Goal: Use online tool/utility

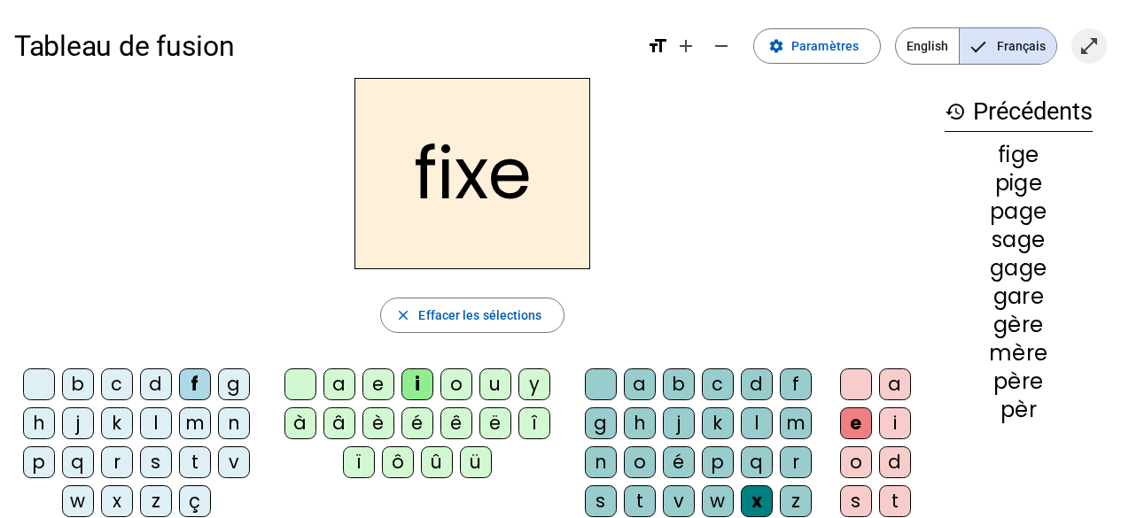
click at [1088, 41] on mat-icon "open_in_full" at bounding box center [1088, 45] width 21 height 21
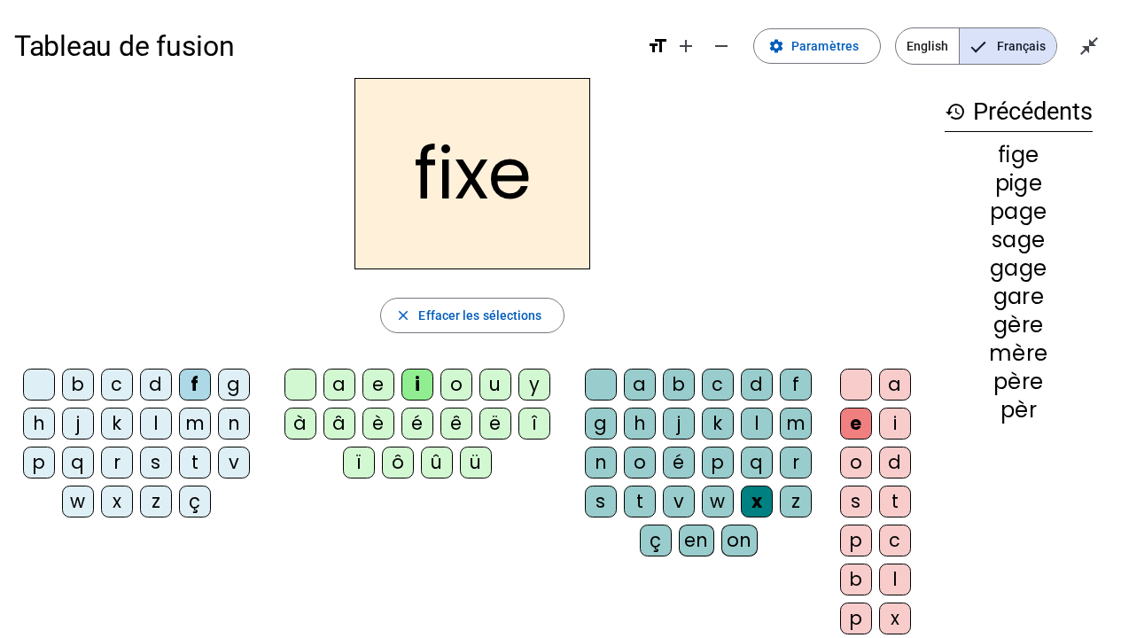
click at [523, 322] on span "Effacer les sélections" at bounding box center [479, 315] width 123 height 21
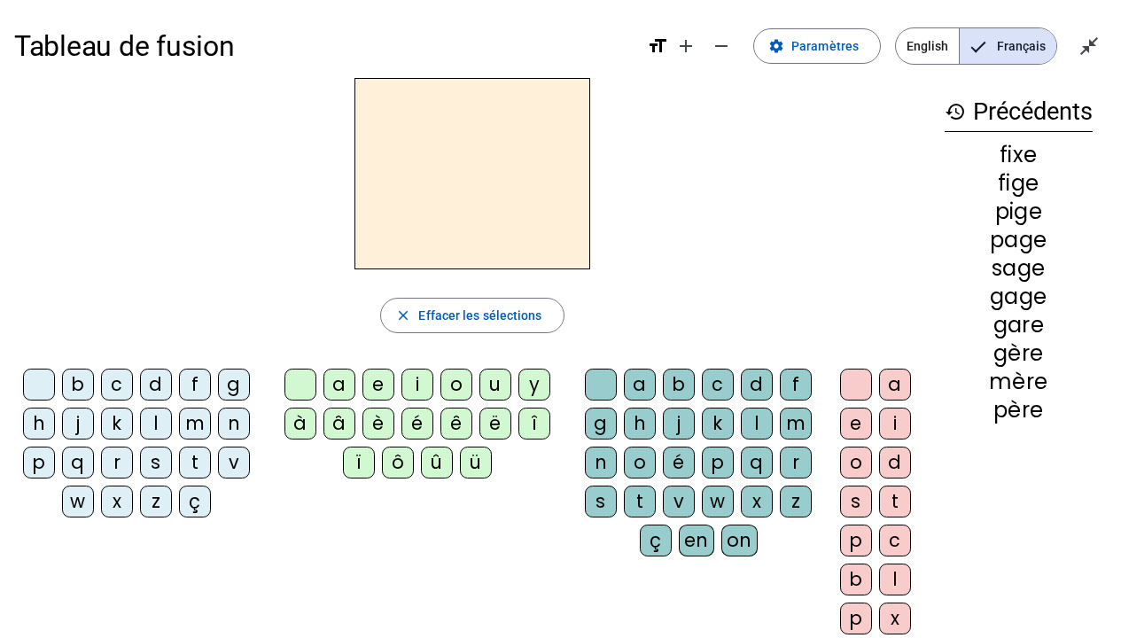
click at [154, 425] on div "l" at bounding box center [156, 423] width 32 height 32
click at [340, 388] on div "a" at bounding box center [339, 384] width 32 height 32
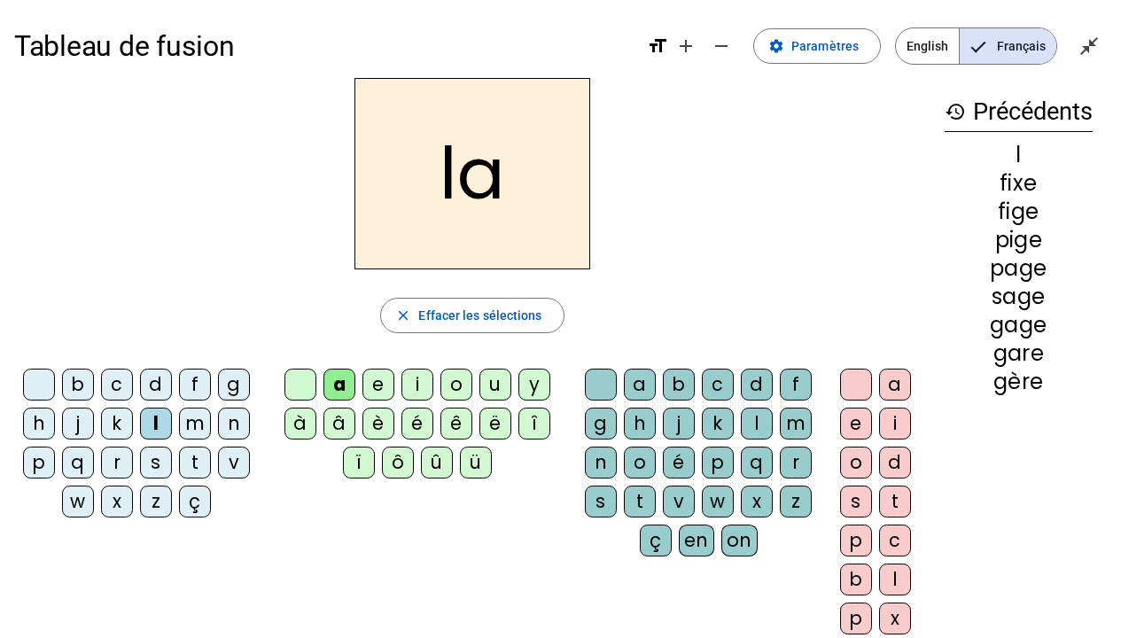
click at [384, 384] on div "e" at bounding box center [378, 384] width 32 height 32
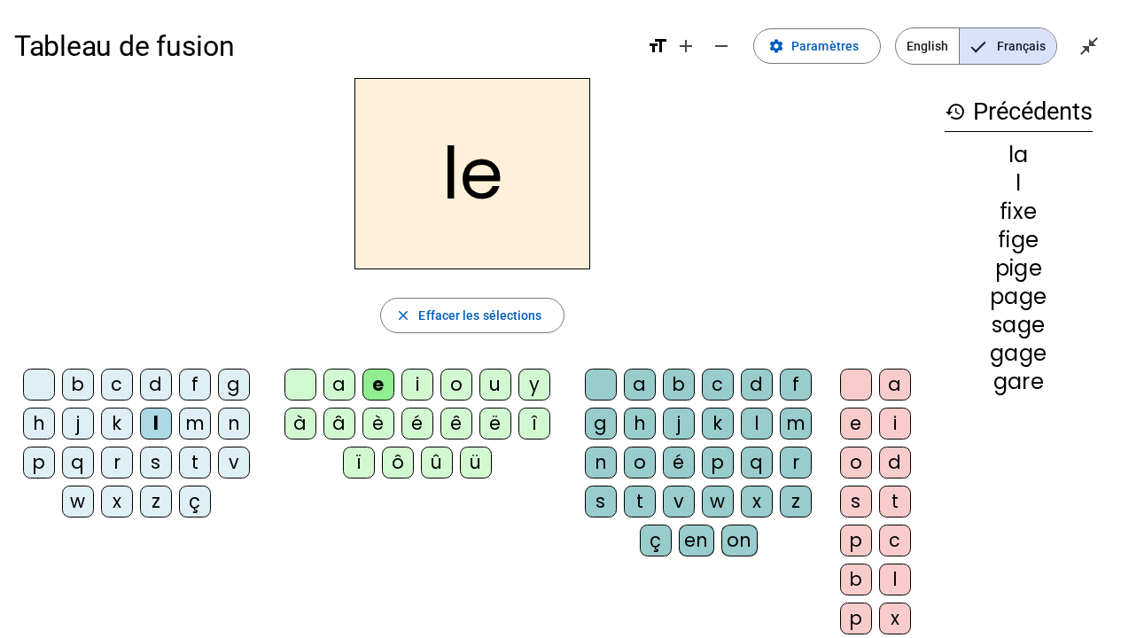
click at [495, 378] on div "u" at bounding box center [495, 384] width 32 height 32
click at [190, 458] on div "t" at bounding box center [195, 462] width 32 height 32
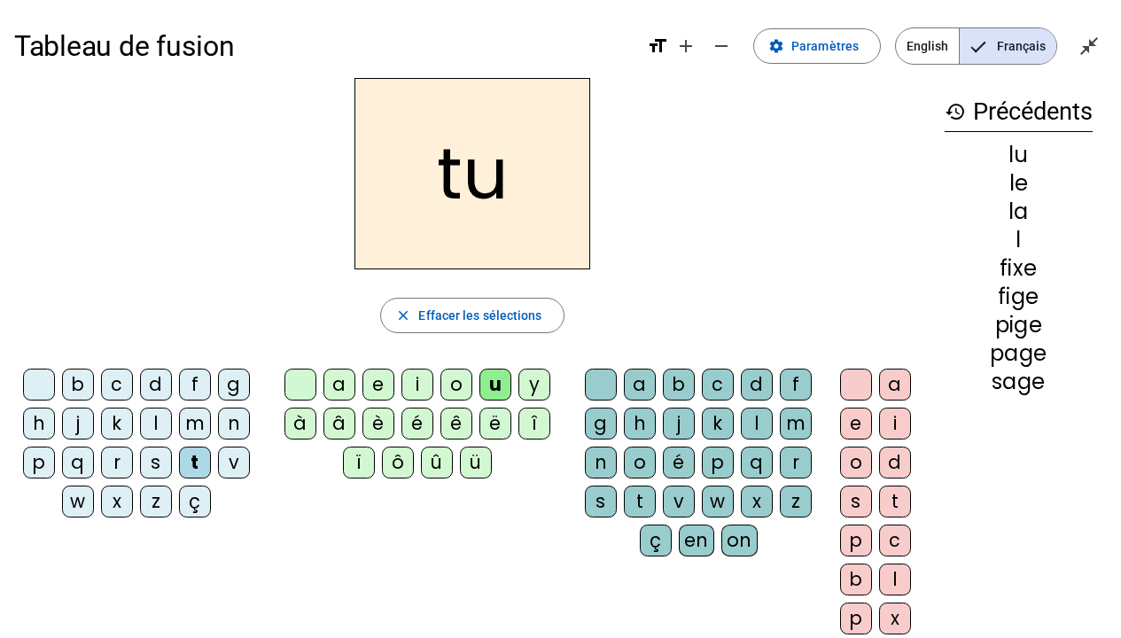
click at [379, 384] on div "e" at bounding box center [378, 384] width 32 height 32
click at [341, 382] on div "a" at bounding box center [339, 384] width 32 height 32
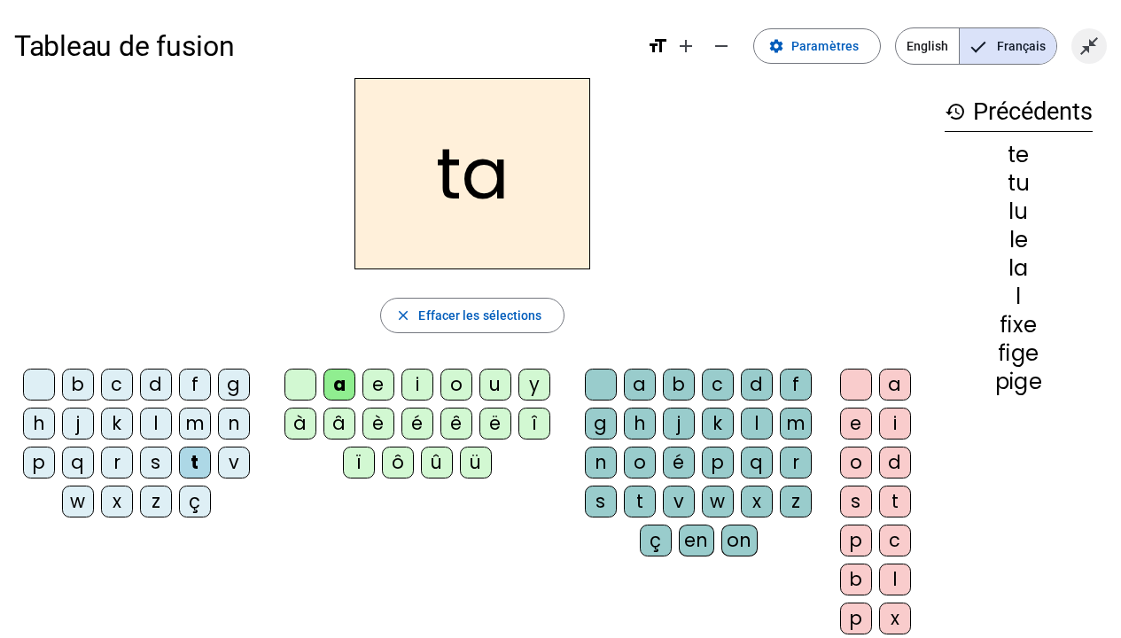
click at [1090, 38] on mat-icon "close_fullscreen" at bounding box center [1088, 45] width 21 height 21
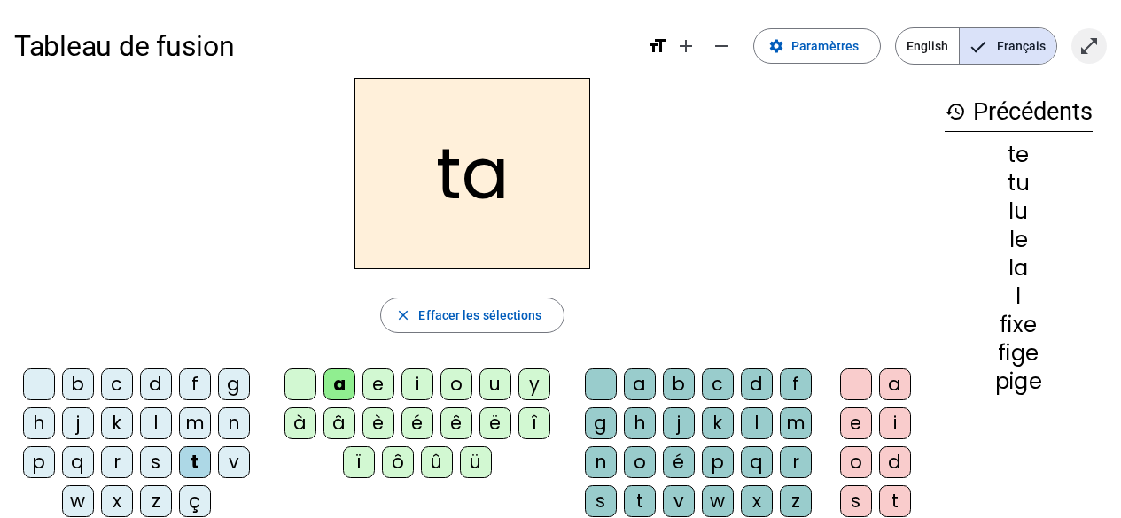
click at [1098, 41] on mat-icon "open_in_full" at bounding box center [1088, 45] width 21 height 21
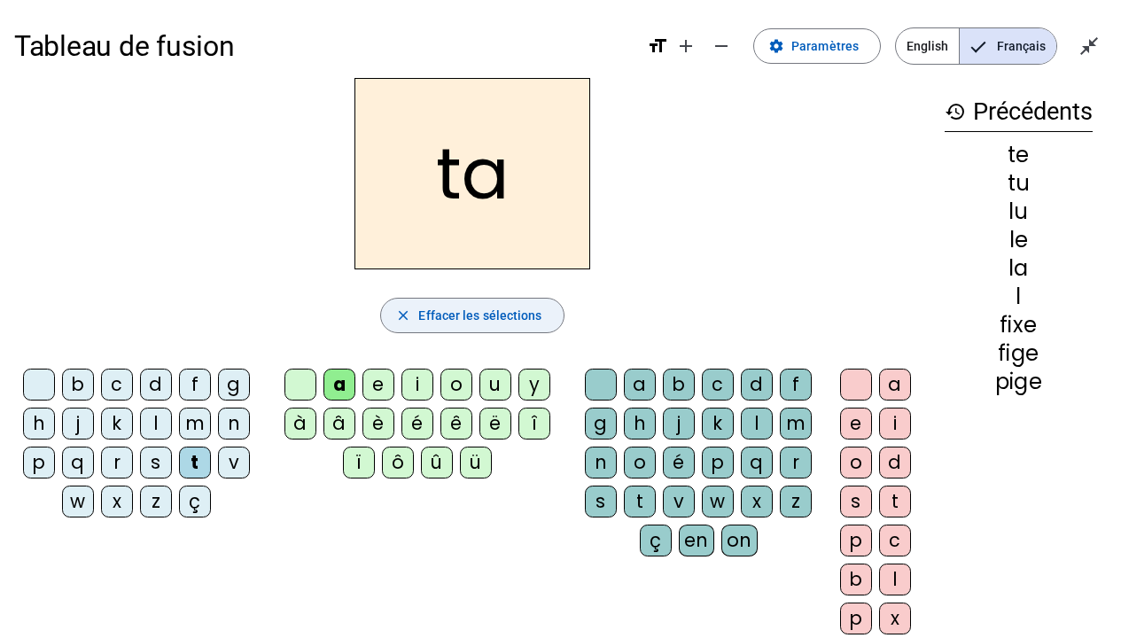
click at [495, 310] on span "Effacer les sélections" at bounding box center [479, 315] width 123 height 21
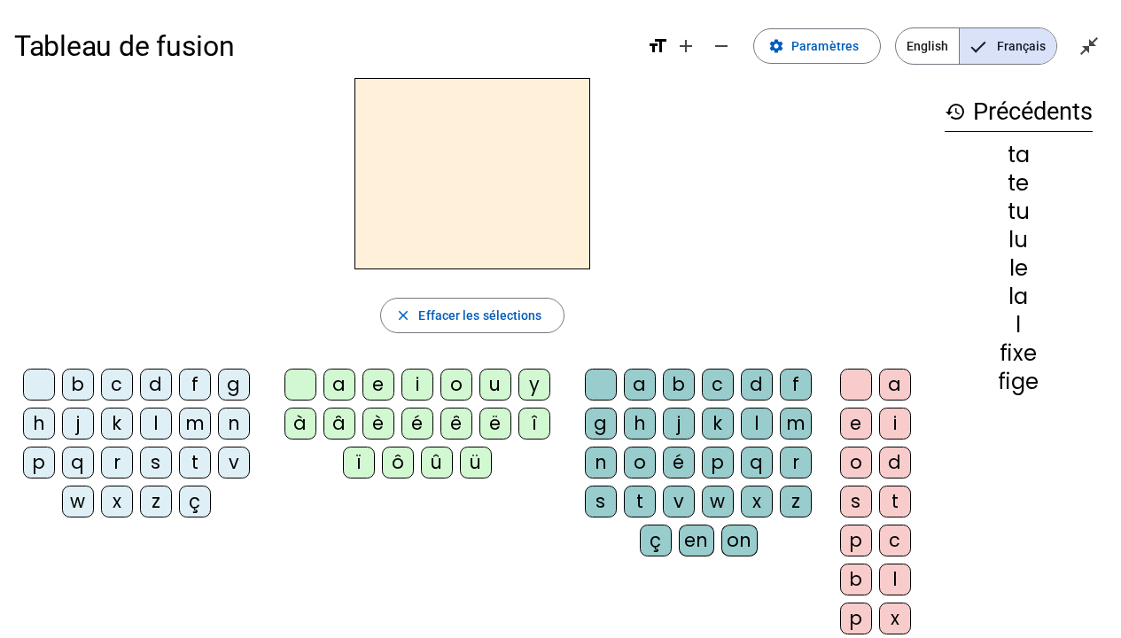
click at [151, 424] on div "l" at bounding box center [156, 423] width 32 height 32
click at [379, 386] on div "e" at bounding box center [378, 384] width 32 height 32
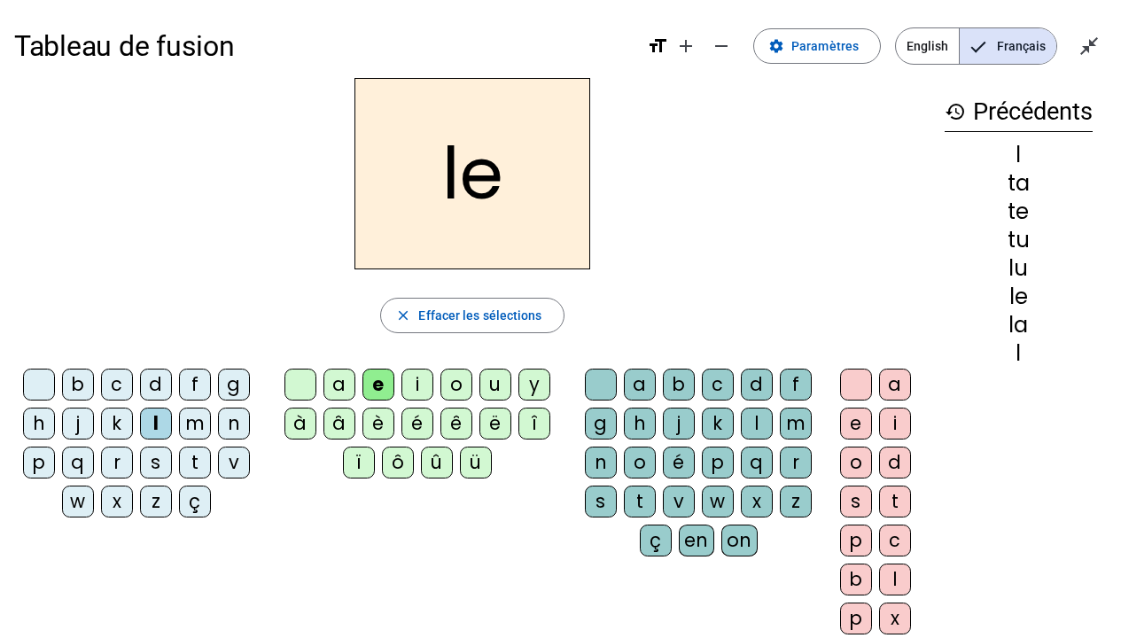
click at [499, 380] on div "u" at bounding box center [495, 384] width 32 height 32
click at [196, 463] on div "t" at bounding box center [195, 462] width 32 height 32
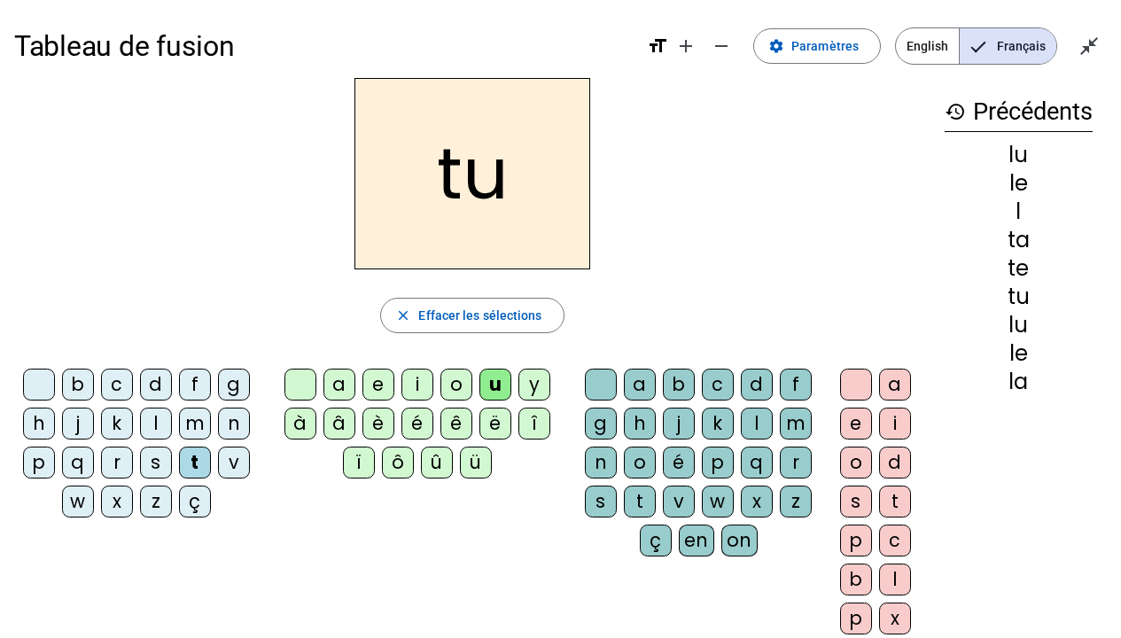
click at [158, 386] on div "d" at bounding box center [156, 384] width 32 height 32
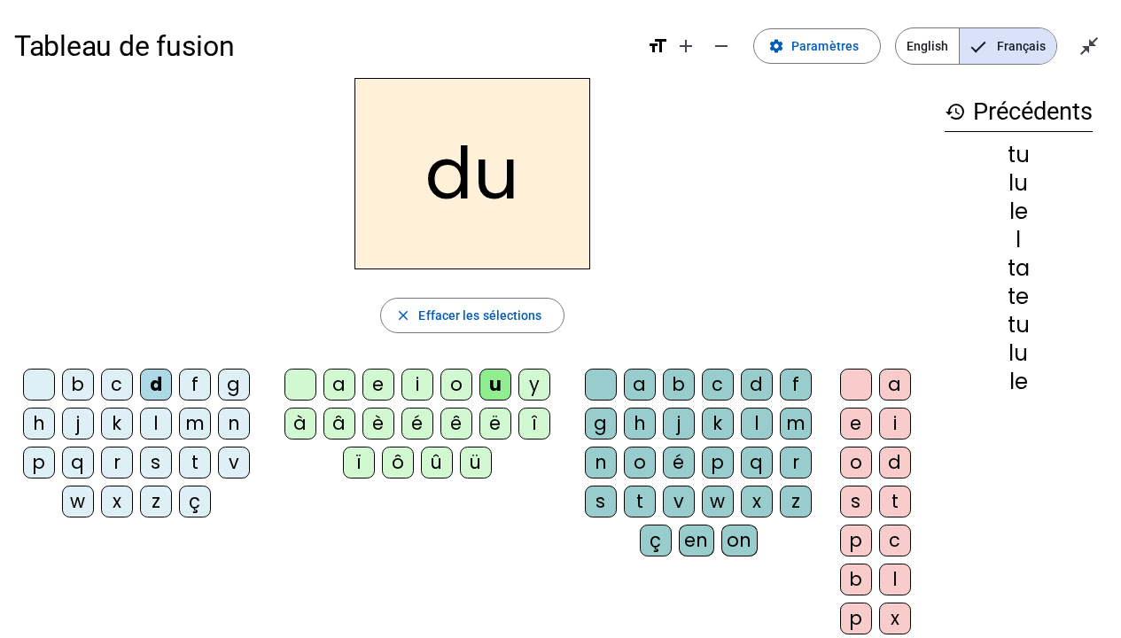
click at [384, 384] on div "e" at bounding box center [378, 384] width 32 height 32
click at [197, 464] on div "t" at bounding box center [195, 462] width 32 height 32
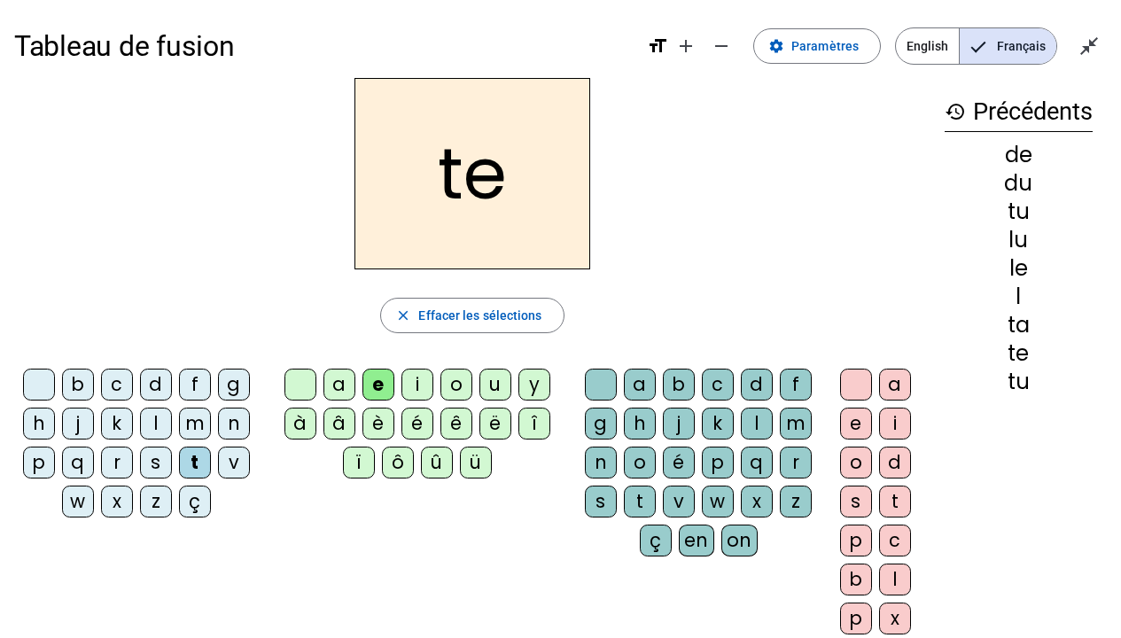
click at [340, 375] on div "a" at bounding box center [339, 384] width 32 height 32
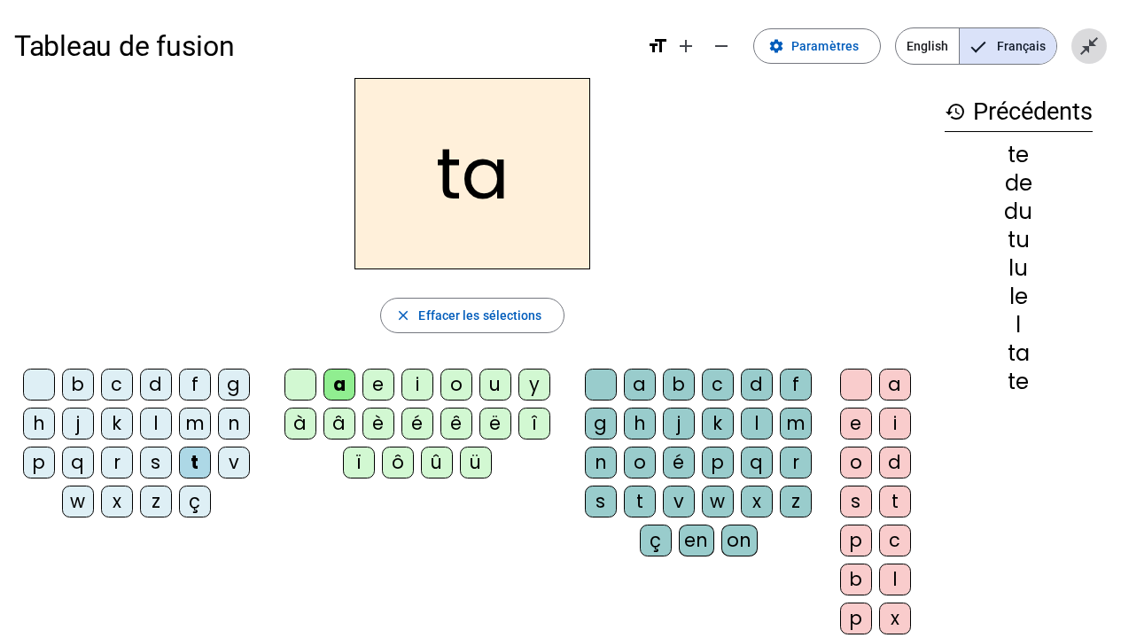
click at [1085, 43] on mat-icon "close_fullscreen" at bounding box center [1088, 45] width 21 height 21
